Goal: Find contact information: Find contact information

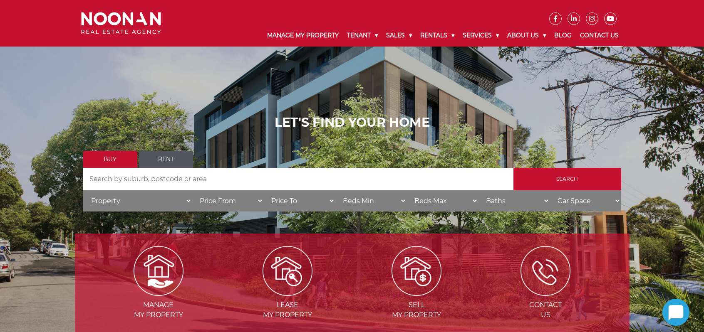
click at [605, 35] on link "Contact Us" at bounding box center [599, 36] width 47 height 22
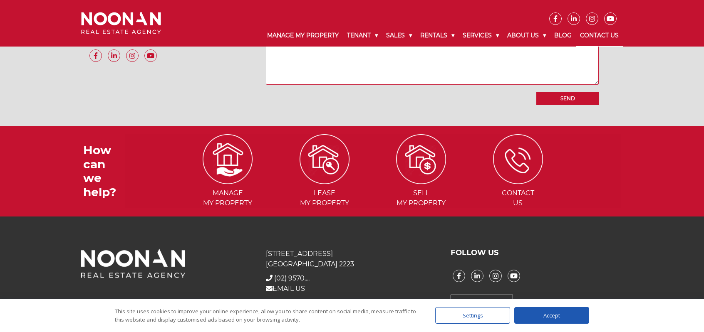
scroll to position [820, 0]
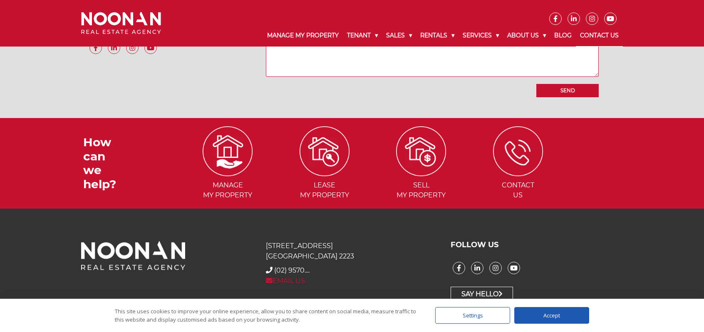
click at [283, 279] on link "EMAIL US" at bounding box center [285, 281] width 39 height 8
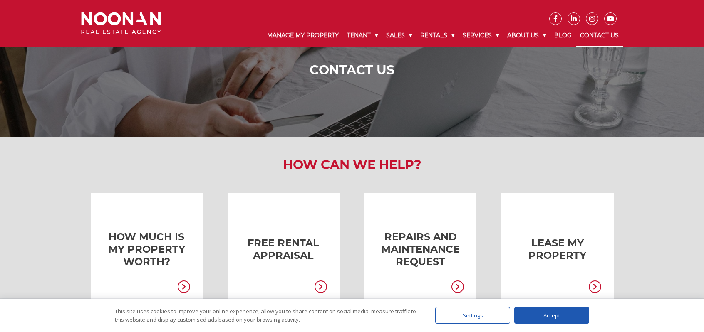
scroll to position [0, 0]
